Goal: Information Seeking & Learning: Learn about a topic

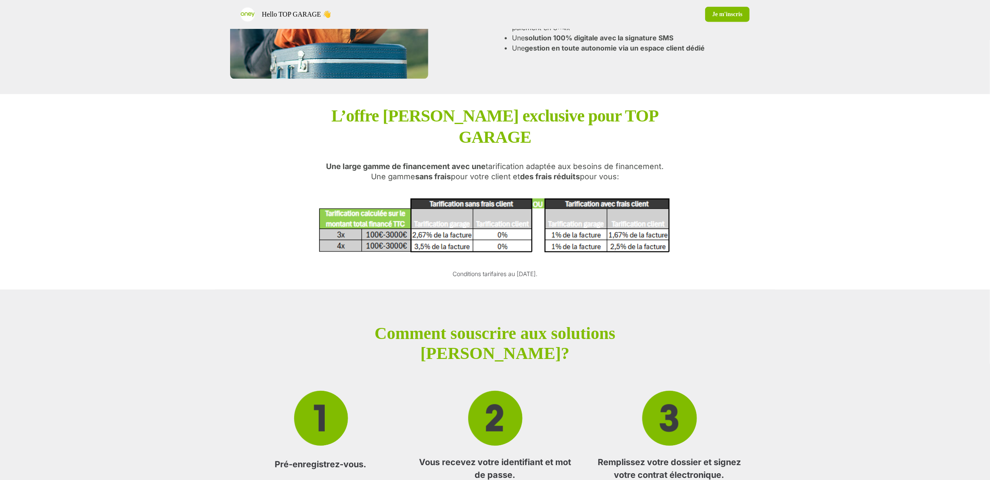
scroll to position [713, 0]
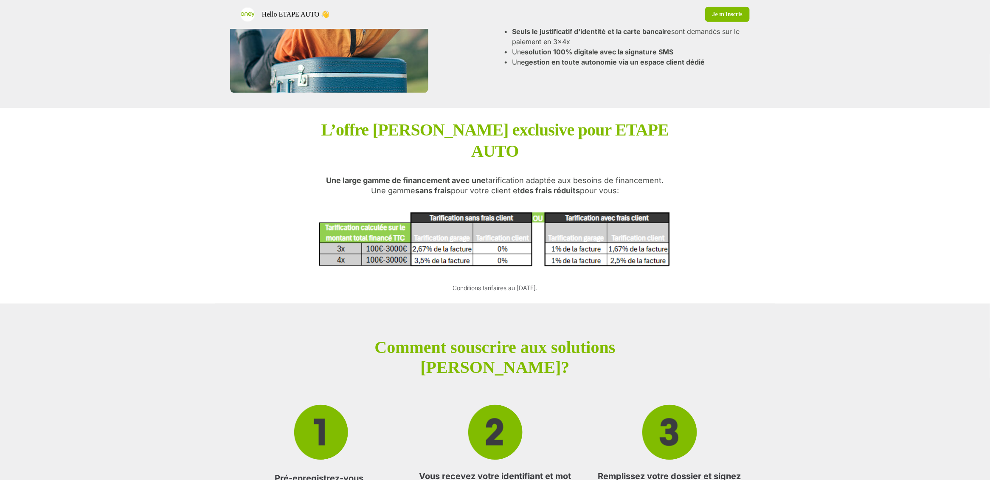
scroll to position [759, 0]
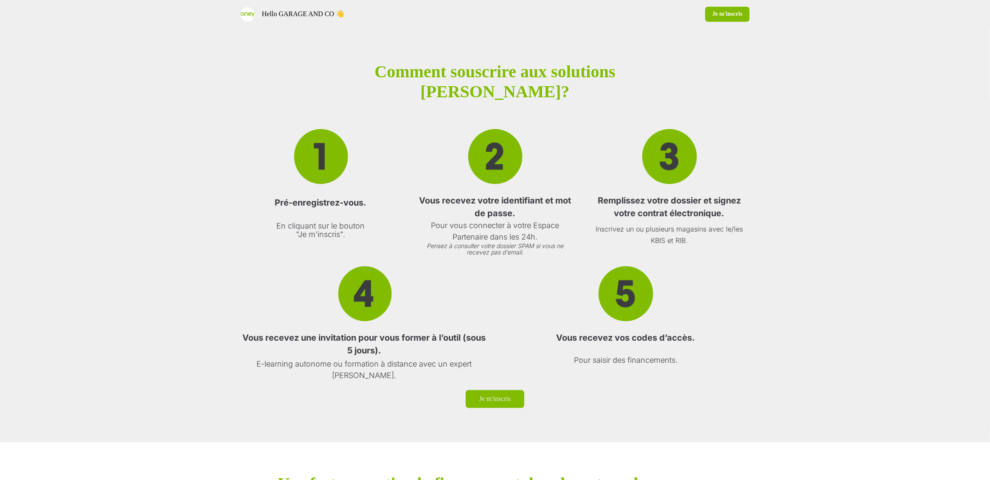
scroll to position [847, 0]
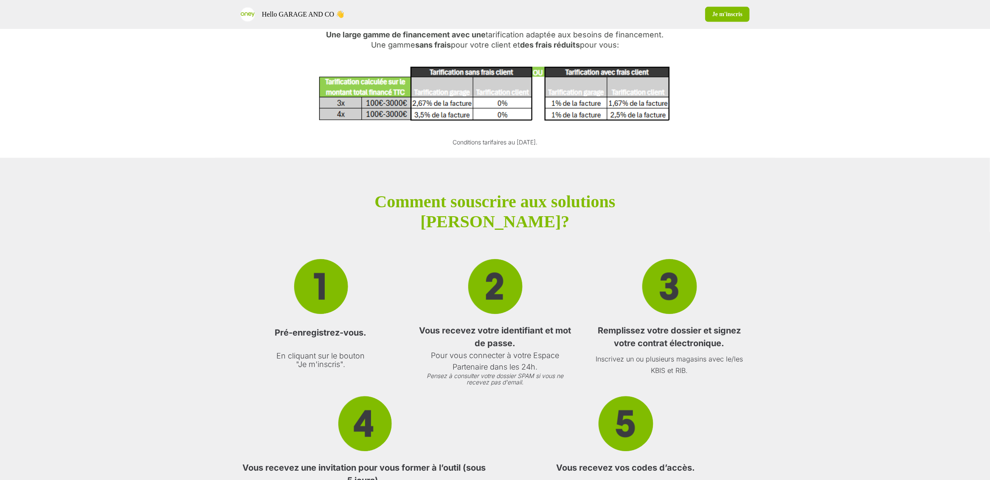
drag, startPoint x: 549, startPoint y: 165, endPoint x: 436, endPoint y: 165, distance: 112.5
click at [436, 147] on div "L’offre Oney exclusive pour GARAGE AND CO Une large gamme de financement avec u…" at bounding box center [495, 60] width 356 height 173
copy p "Conditions tarifaires au [DATE]."
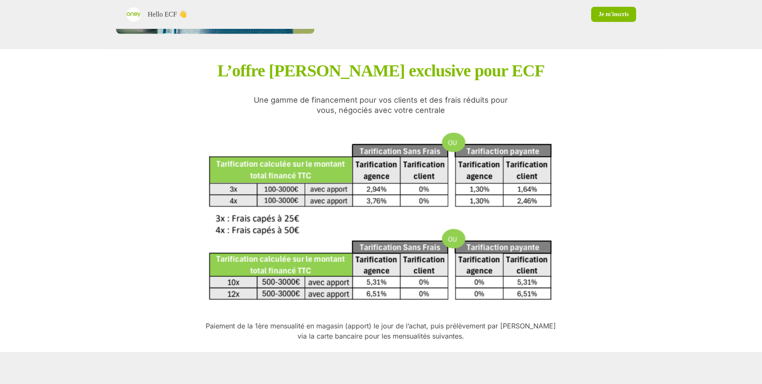
scroll to position [852, 0]
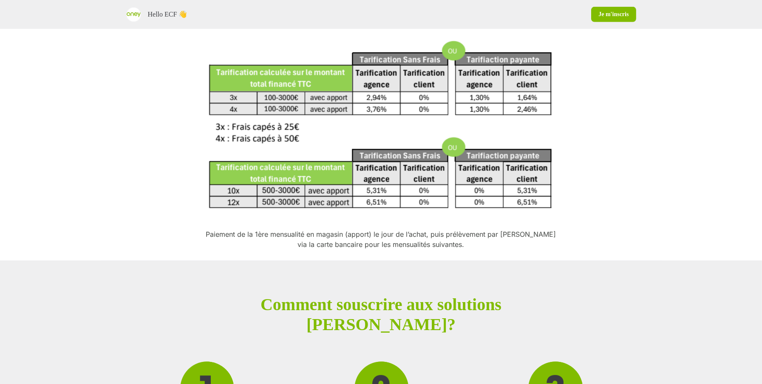
click at [380, 239] on p "Paiement de la 1ère mensualité en magasin (apport) le jour de l’achat, puis pré…" at bounding box center [381, 239] width 356 height 20
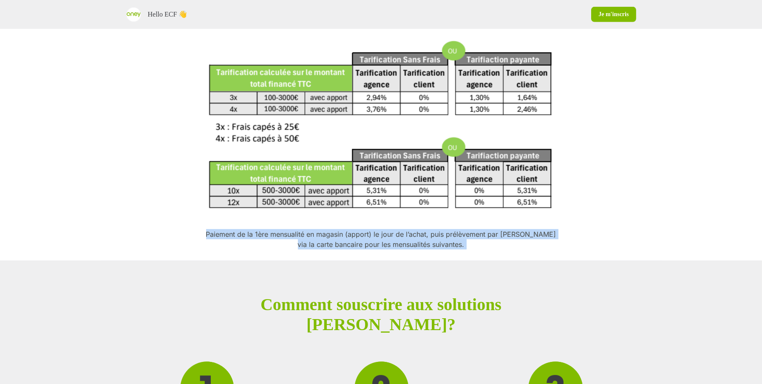
click at [380, 239] on p "Paiement de la 1ère mensualité en magasin (apport) le jour de l’achat, puis pré…" at bounding box center [381, 239] width 356 height 20
copy div "Paiement de la 1ère mensualité en magasin (apport) le jour de l’achat, puis pré…"
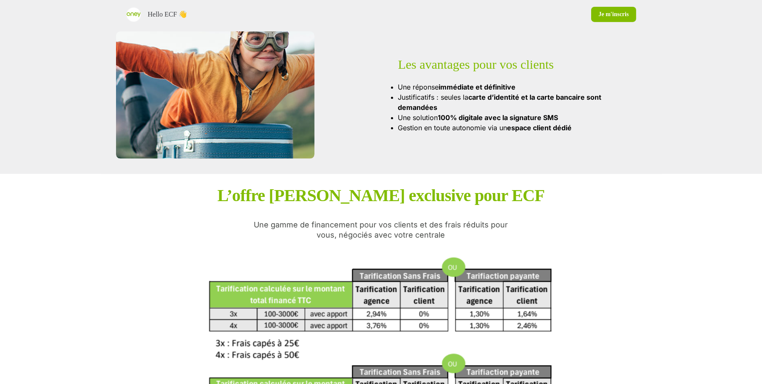
scroll to position [646, 0]
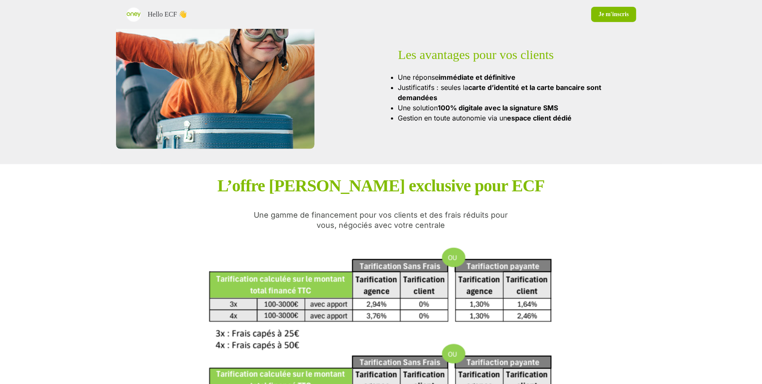
click at [374, 214] on p "Une gamme de financement pour vos clients et des frais réduits pour" at bounding box center [381, 215] width 254 height 10
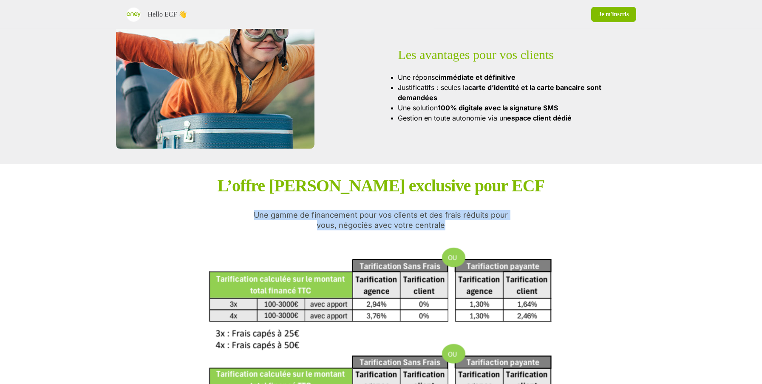
drag, startPoint x: 446, startPoint y: 227, endPoint x: 254, endPoint y: 217, distance: 192.2
click at [254, 217] on div "L’offre Oney exclusive pour ECF Une gamme de financement pour vos clients et de…" at bounding box center [381, 315] width 356 height 281
copy p "Une gamme de financement pour vos clients et des frais réduits pour vous, négoc…"
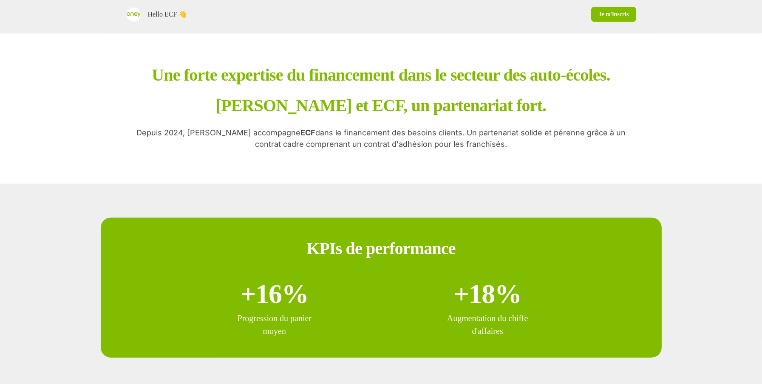
scroll to position [1489, 0]
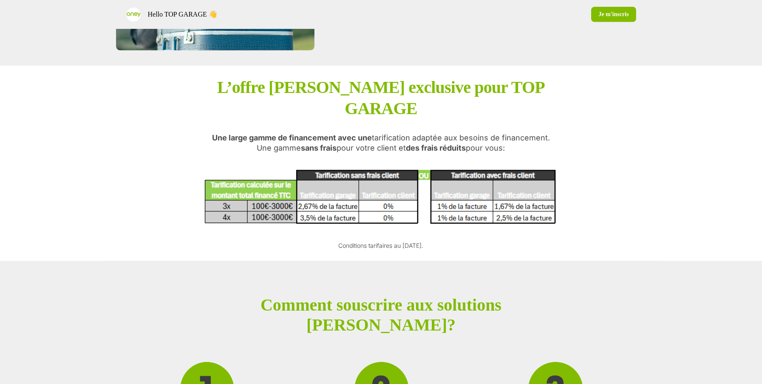
scroll to position [738, 0]
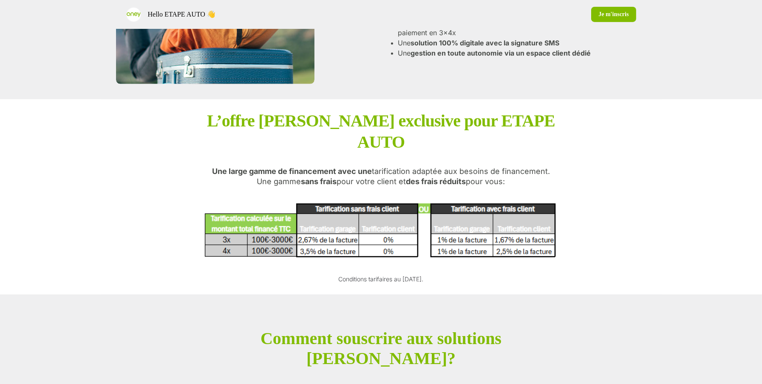
scroll to position [707, 0]
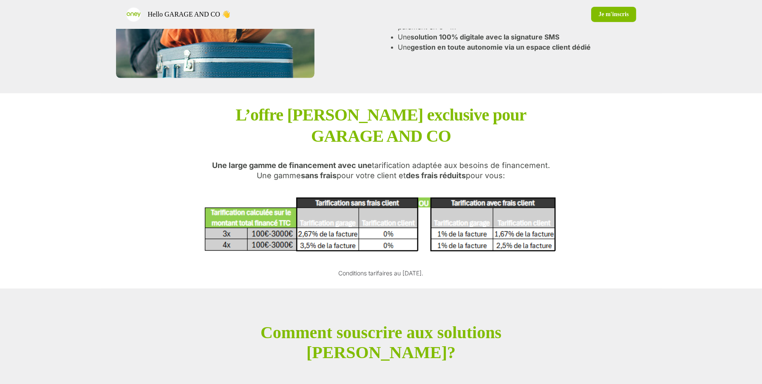
scroll to position [695, 0]
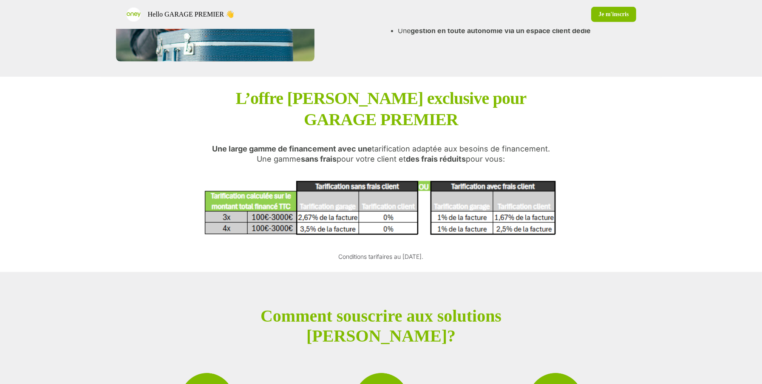
scroll to position [761, 0]
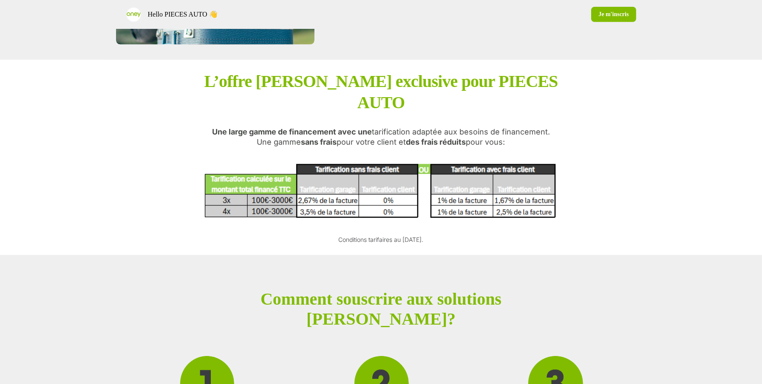
scroll to position [744, 0]
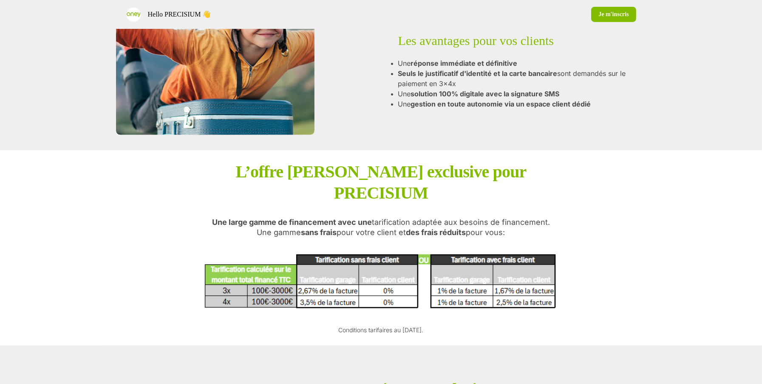
scroll to position [708, 0]
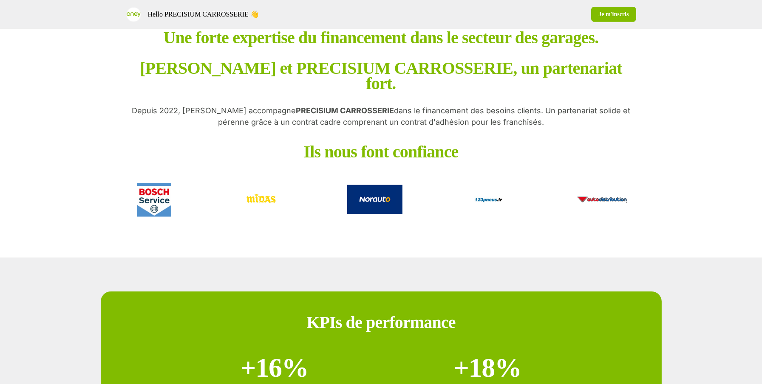
scroll to position [1423, 0]
